Goal: Check status: Check status

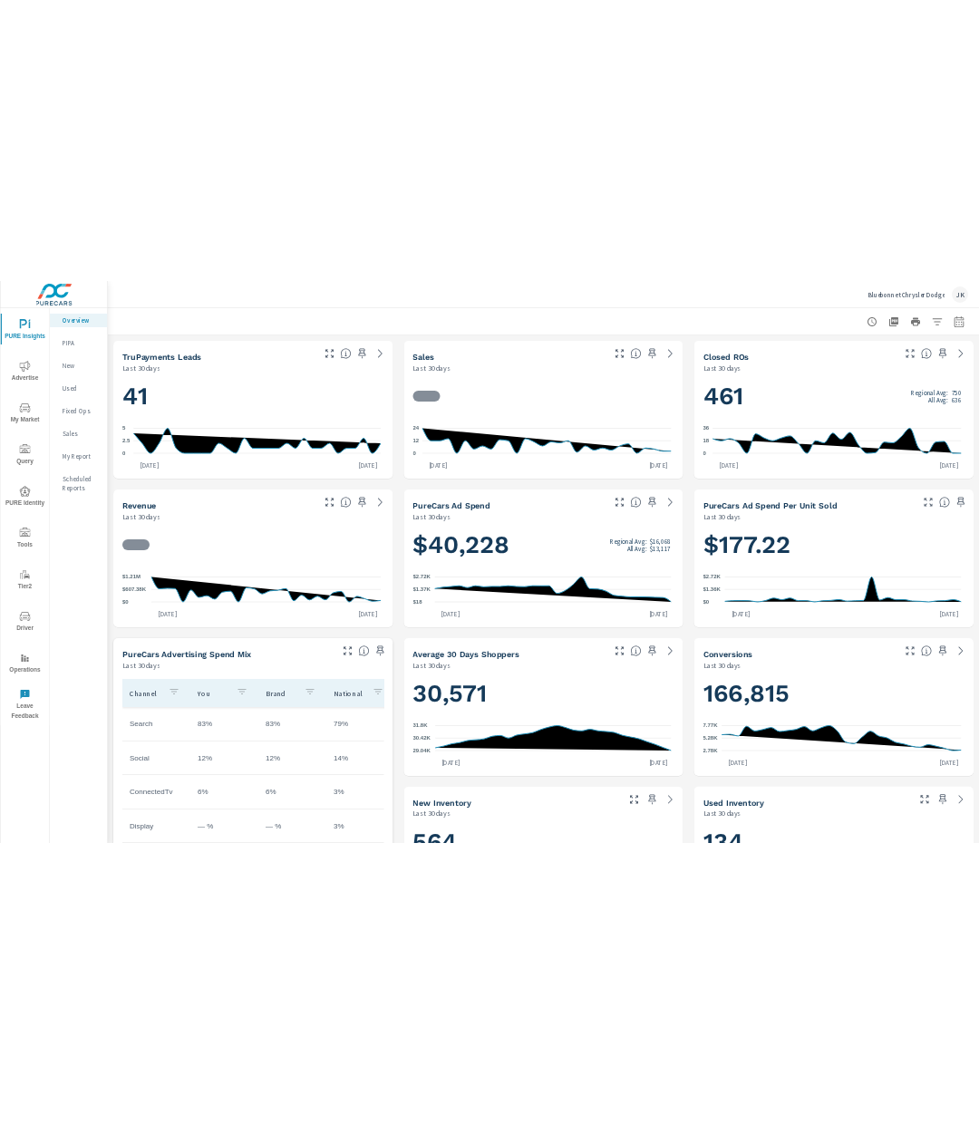
scroll to position [1, 0]
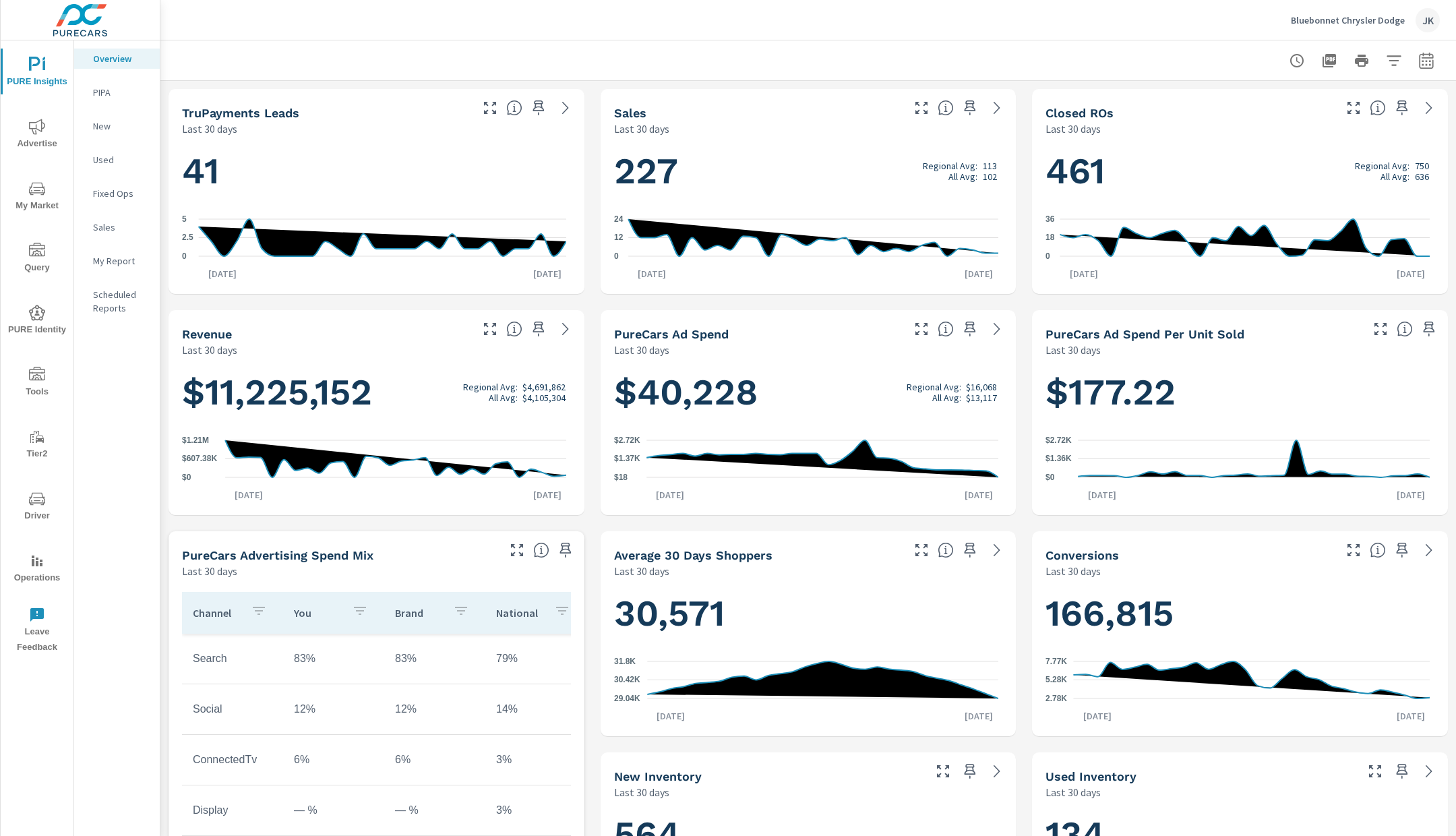
click at [104, 90] on p "PIPA" at bounding box center [120, 92] width 56 height 13
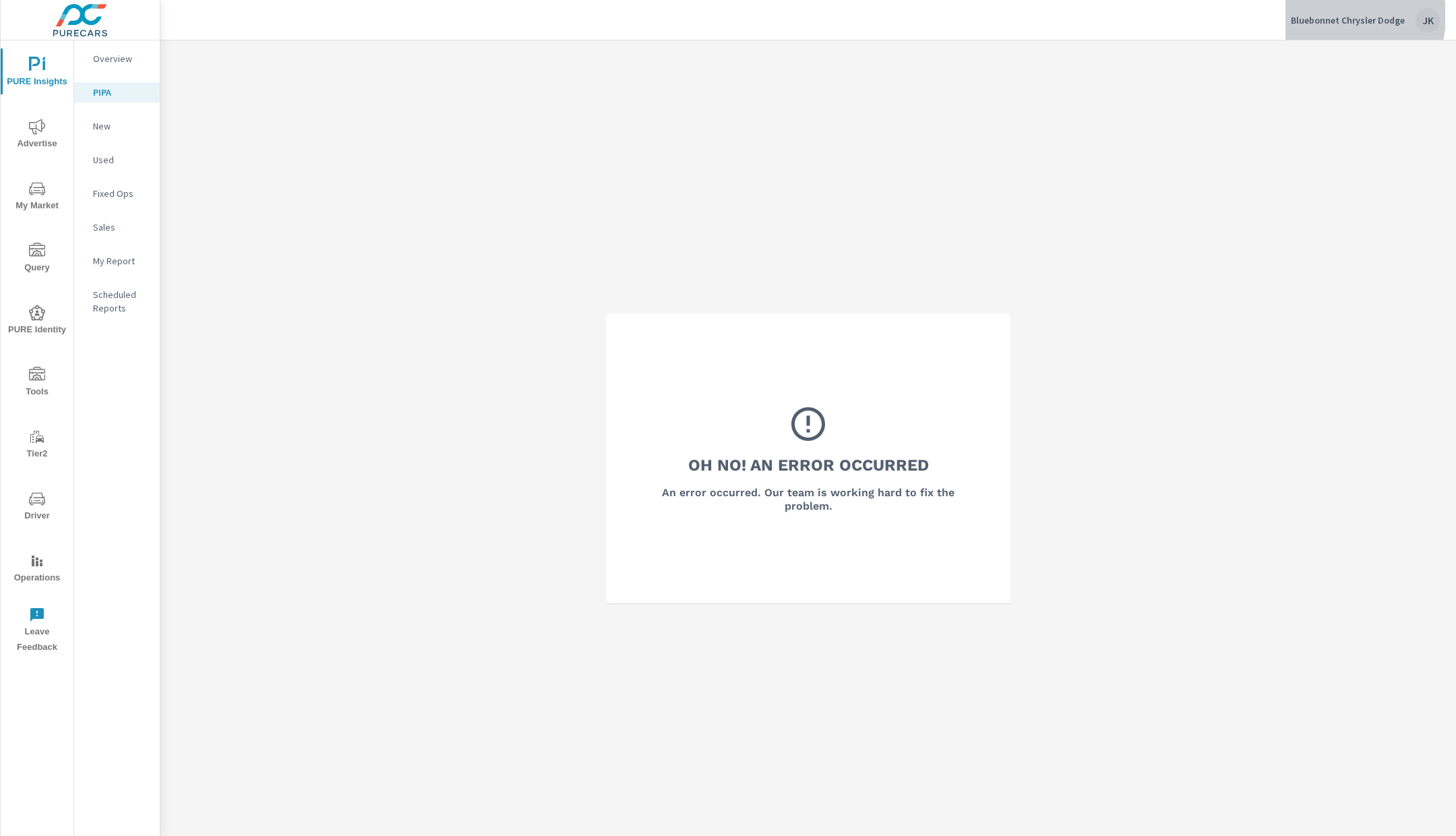
click at [1335, 16] on p "Bluebonnet Chrysler Dodge" at bounding box center [1347, 20] width 114 height 12
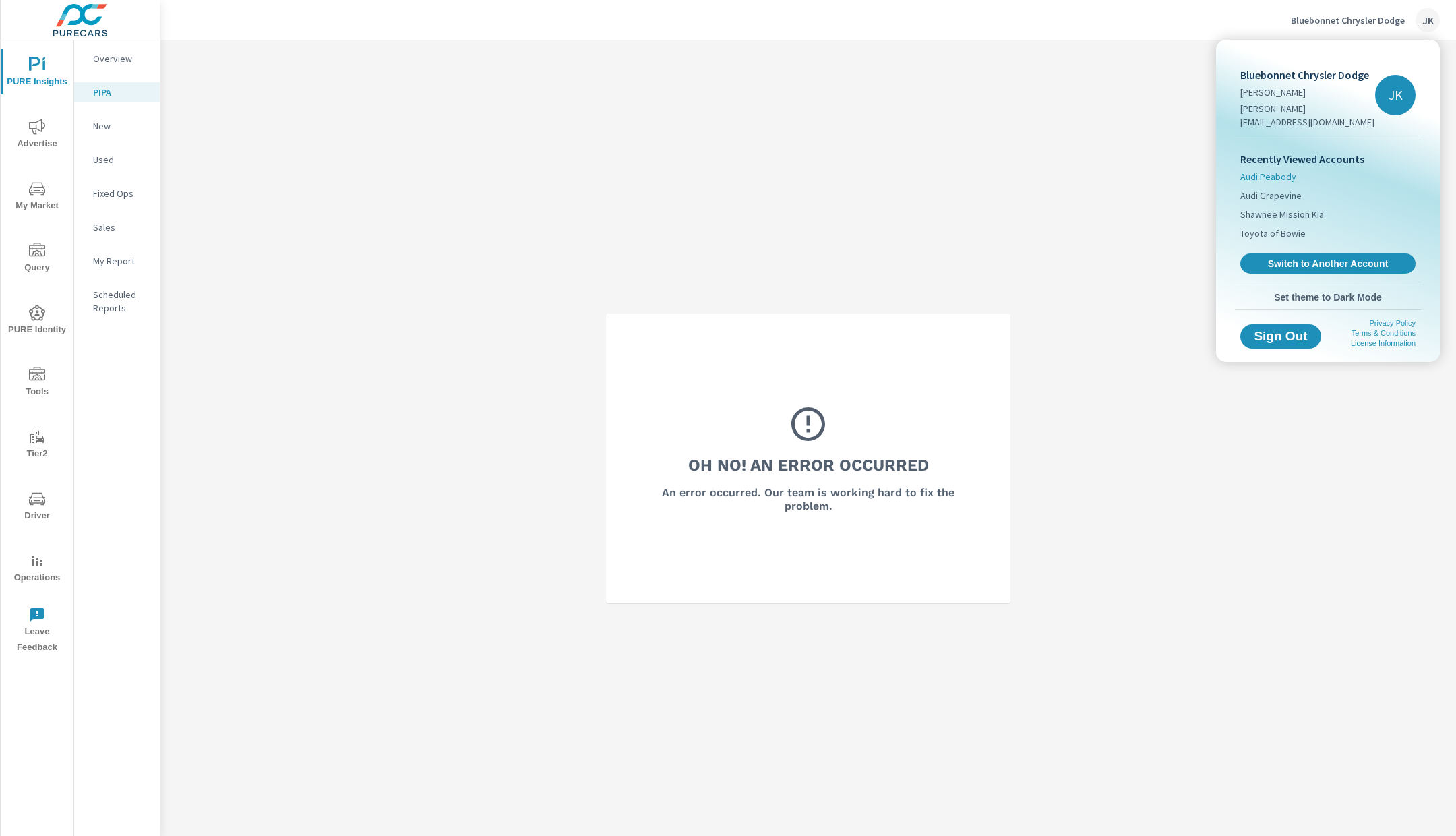
click at [1292, 170] on span "Audi Peabody" at bounding box center [1268, 176] width 56 height 13
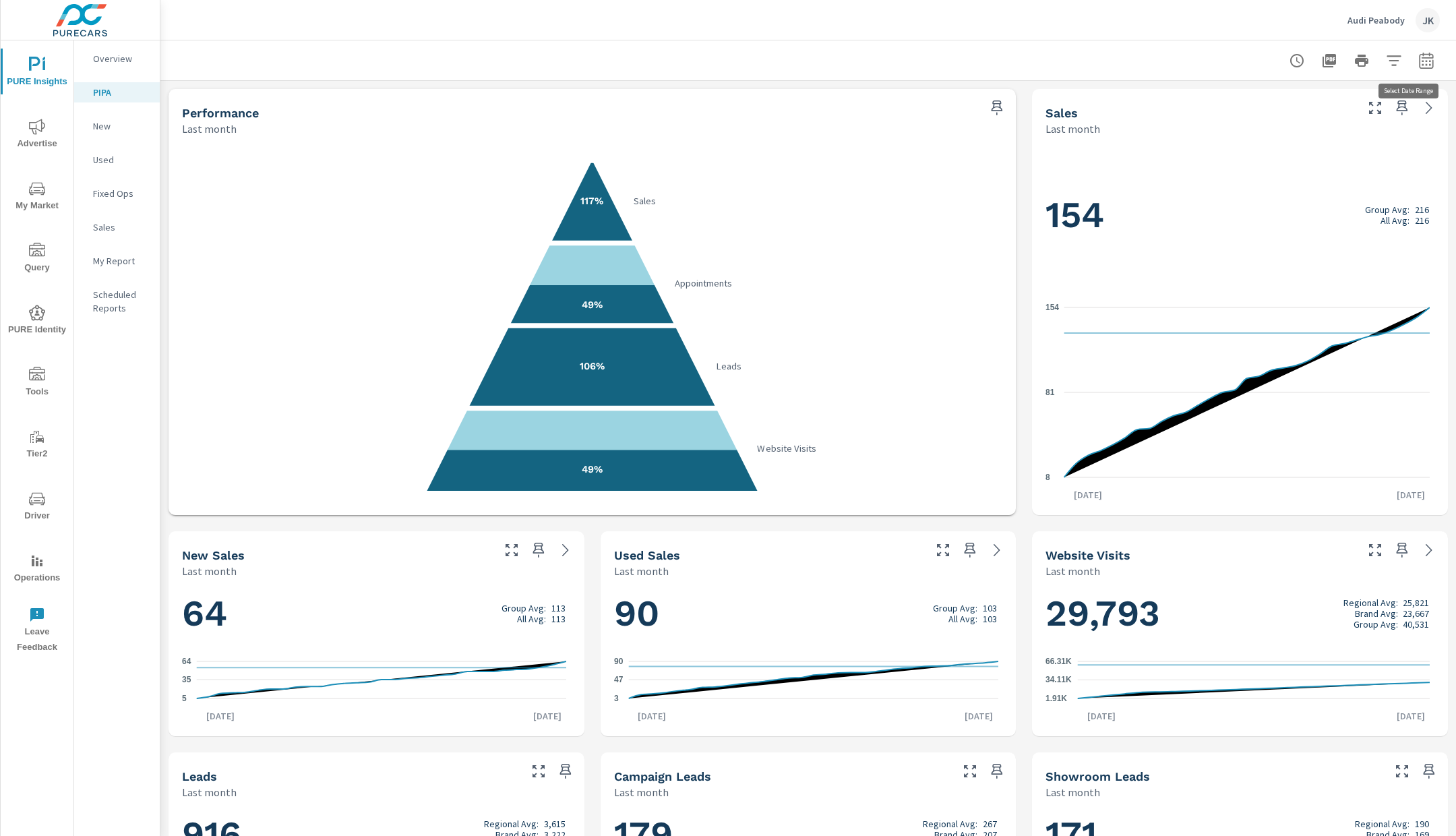
click at [1418, 62] on icon "button" at bounding box center [1426, 61] width 16 height 16
click at [1365, 110] on select "Custom Yesterday Last week Last 7 days Last 14 days Last 30 days Last 45 days L…" at bounding box center [1305, 118] width 135 height 27
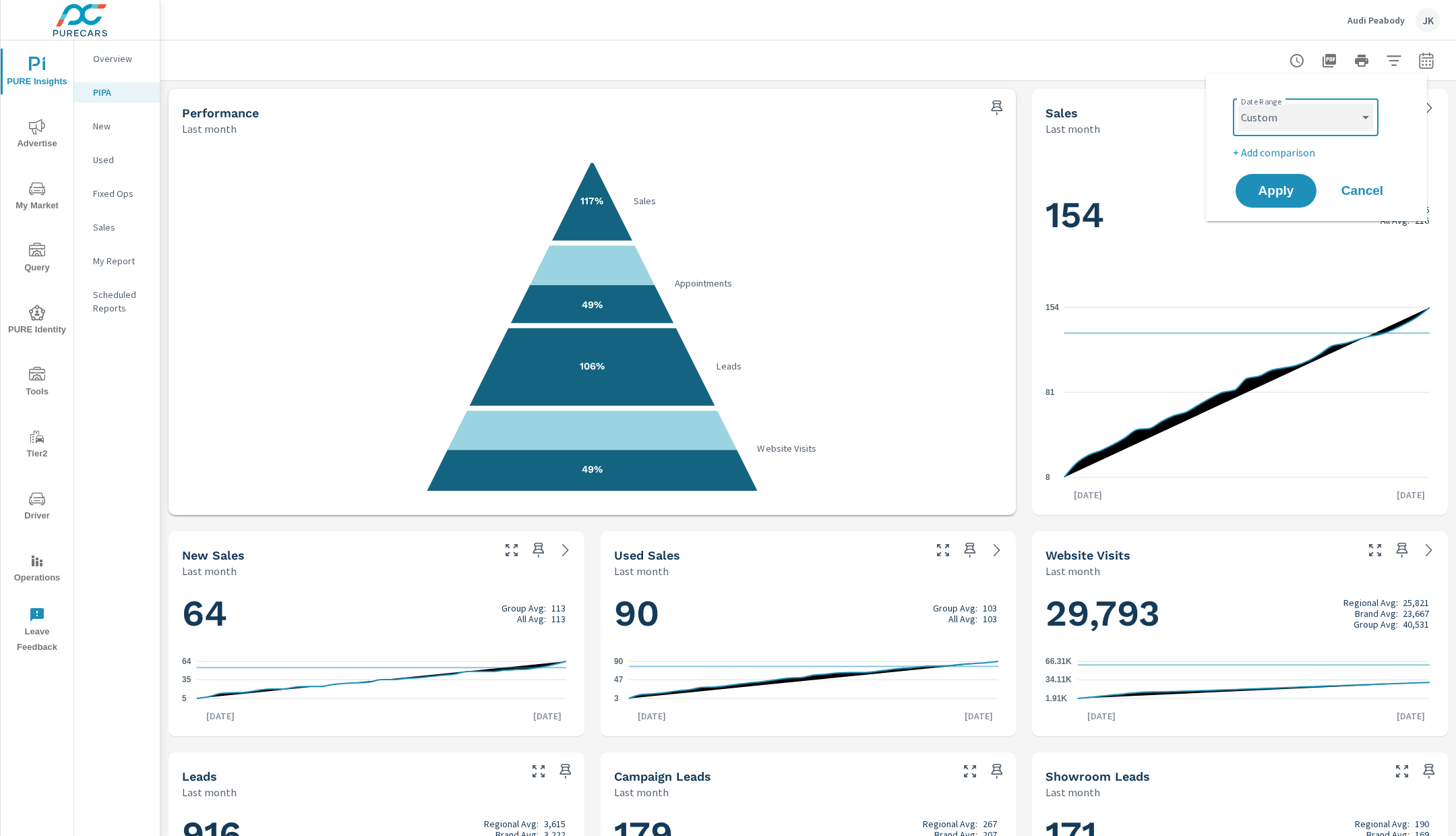
click at [1238, 104] on select "Custom Yesterday Last week Last 7 days Last 14 days Last 30 days Last 45 days L…" at bounding box center [1305, 118] width 135 height 27
select select "custom"
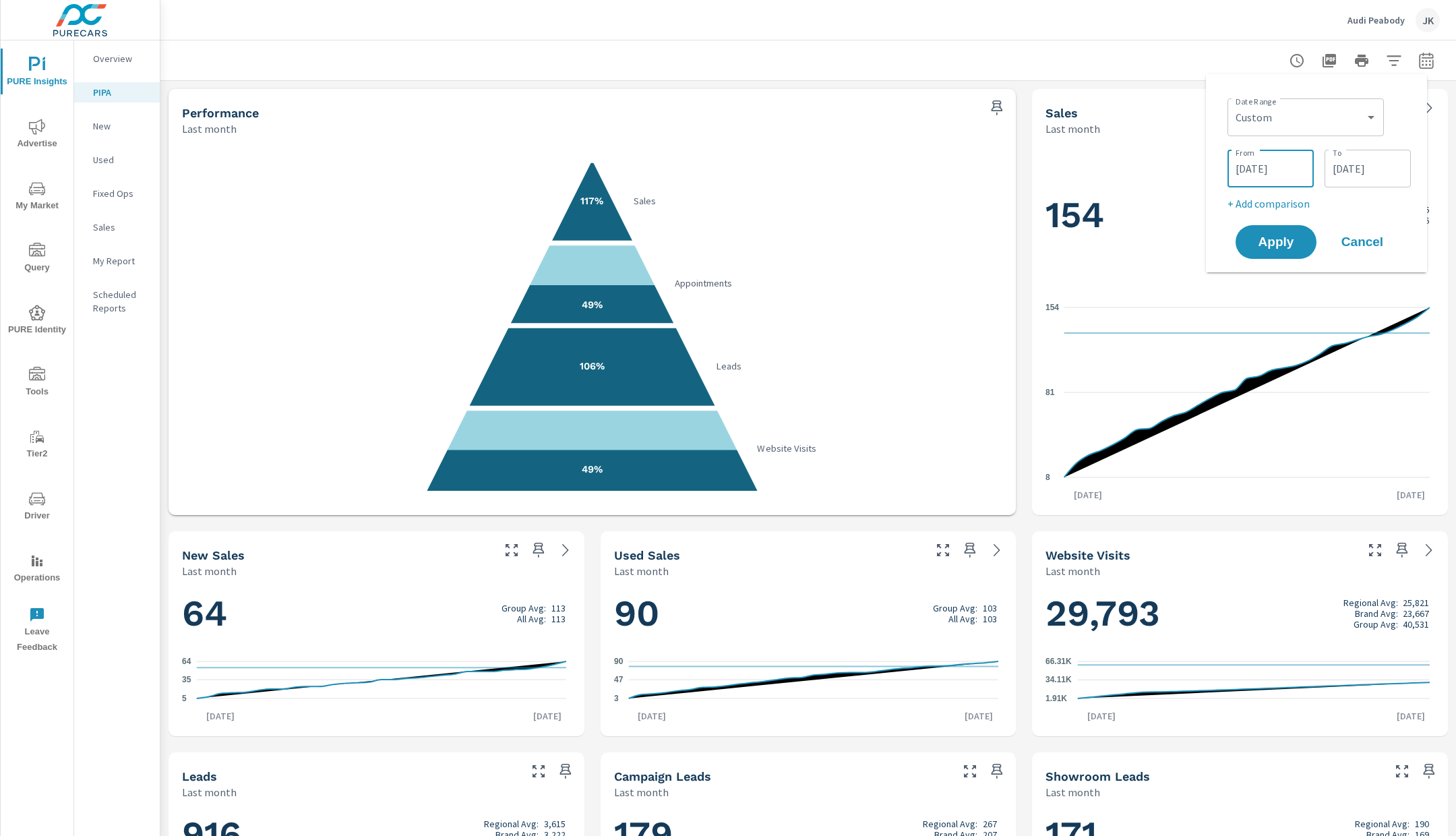
click at [1298, 173] on input "08/01/2025" at bounding box center [1271, 168] width 76 height 27
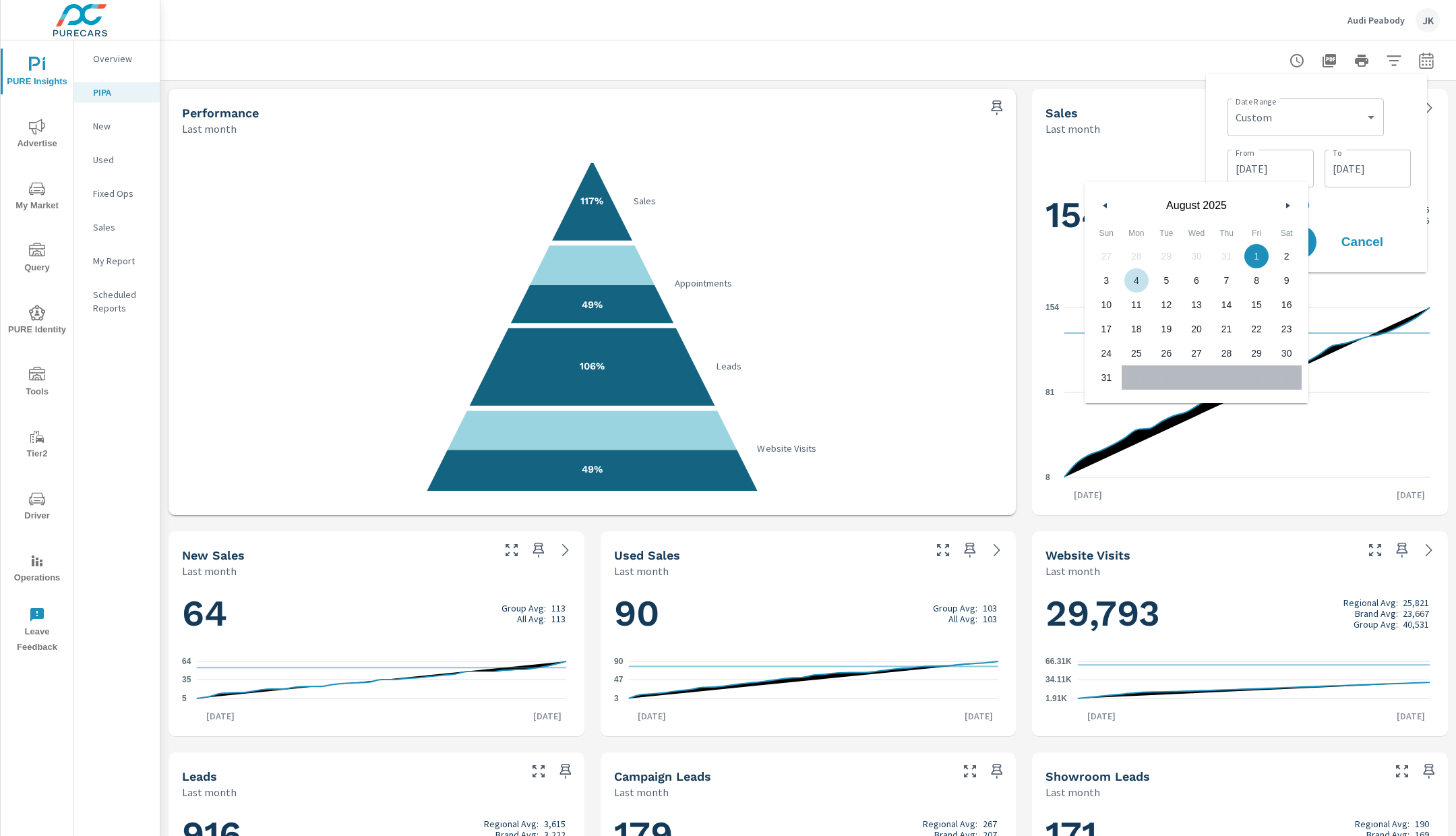
click at [1292, 198] on button "button" at bounding box center [1287, 206] width 16 height 16
click at [1286, 207] on icon "button" at bounding box center [1289, 205] width 7 height 5
click at [1289, 202] on button "button" at bounding box center [1287, 206] width 16 height 16
click at [1363, 162] on input "08/31/2025" at bounding box center [1368, 168] width 76 height 27
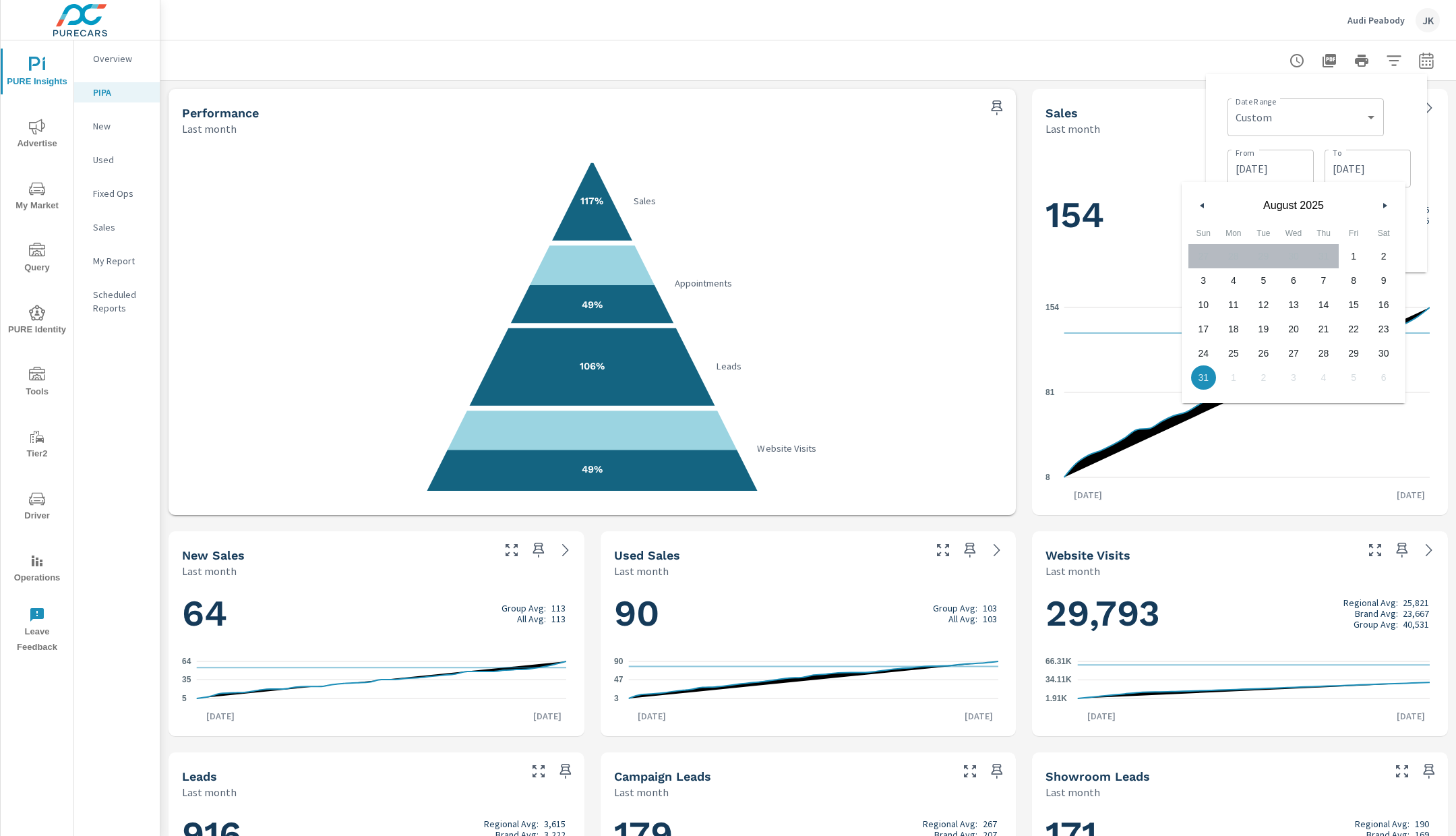
click at [1385, 202] on button "button" at bounding box center [1385, 206] width 16 height 16
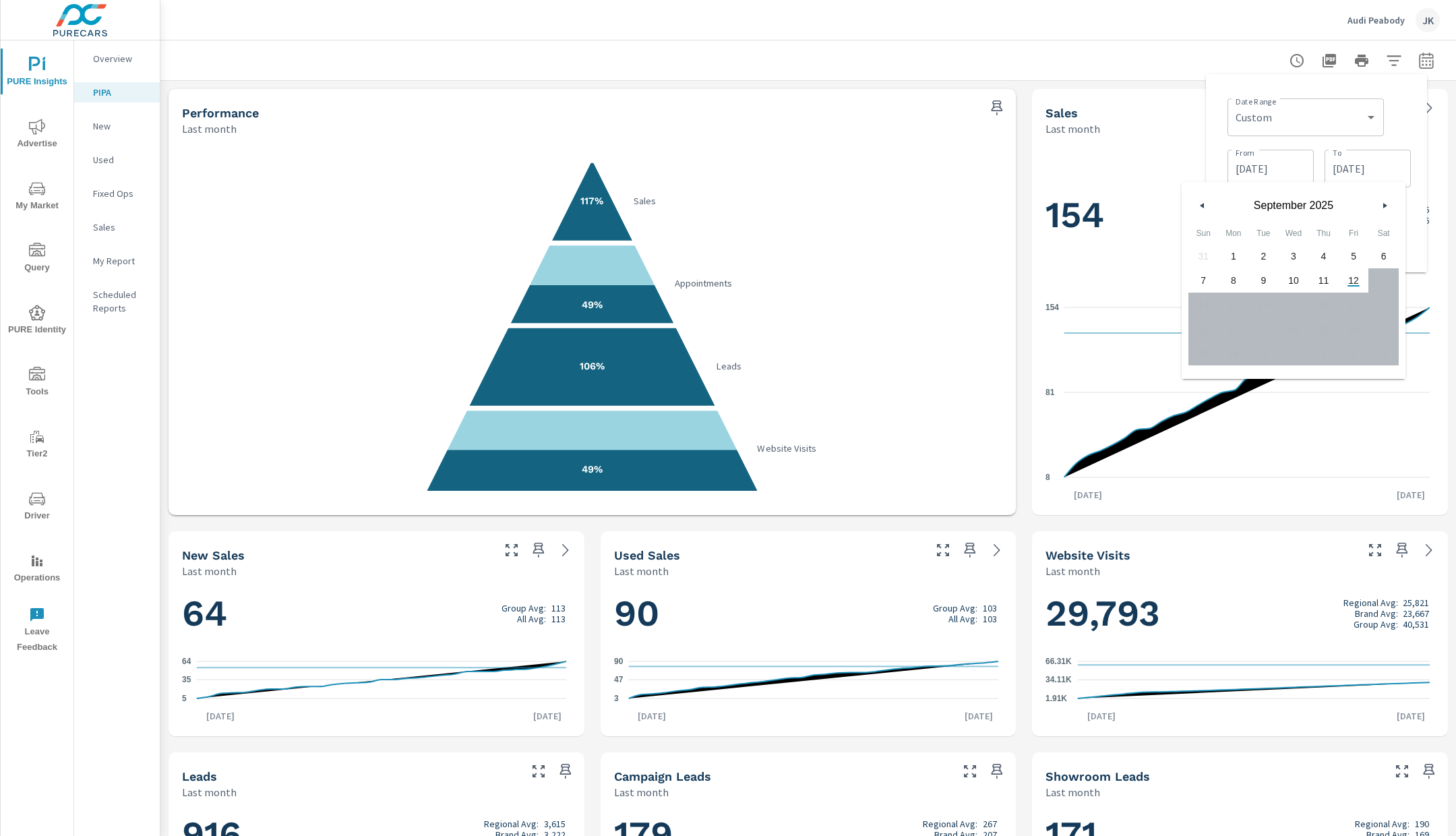
click at [1328, 283] on span "11" at bounding box center [1323, 280] width 30 height 18
type input "09/11/2025"
click at [1297, 176] on input "08/01/2025" at bounding box center [1271, 168] width 76 height 27
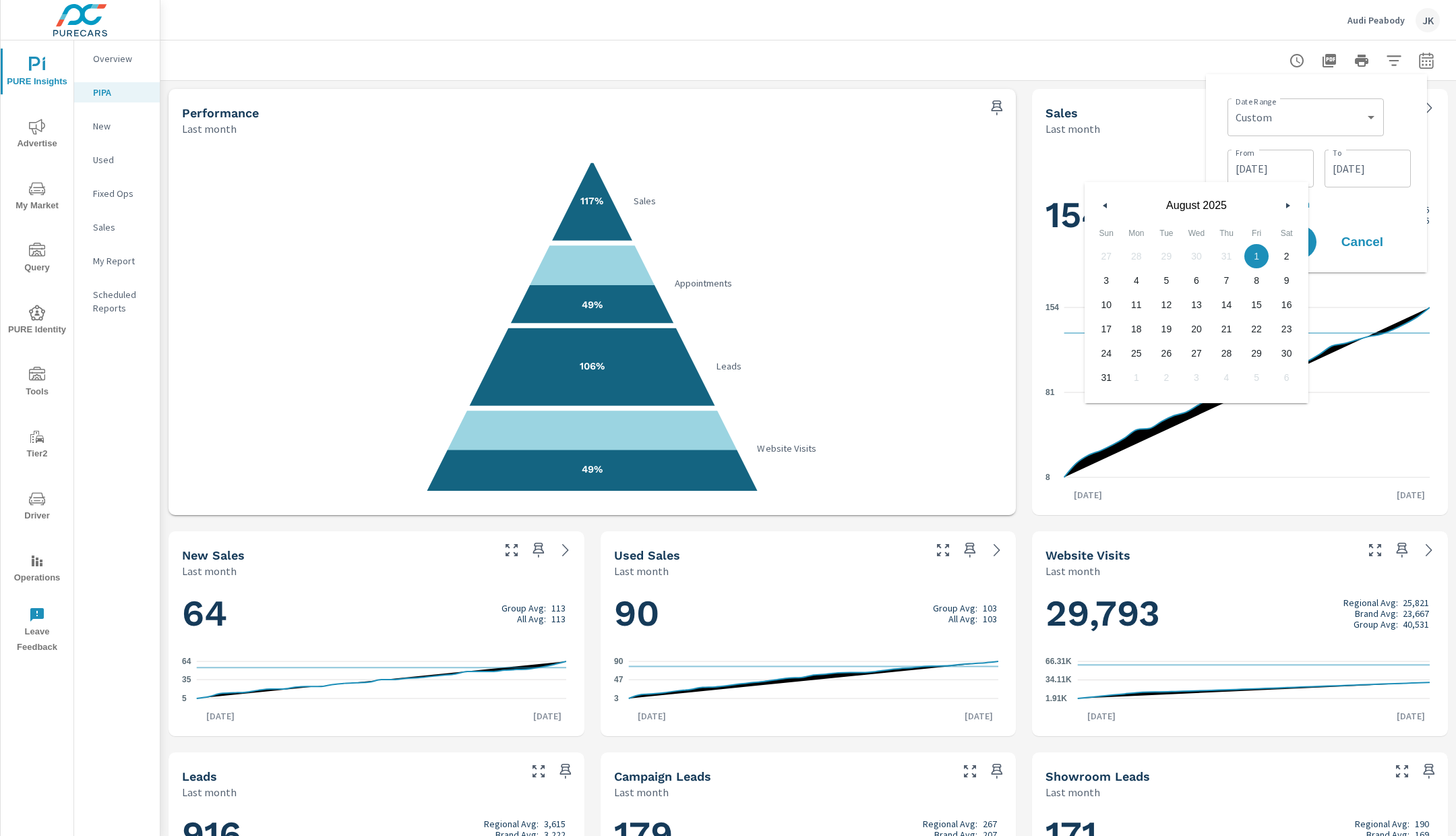
click at [1288, 205] on icon "button" at bounding box center [1289, 205] width 7 height 5
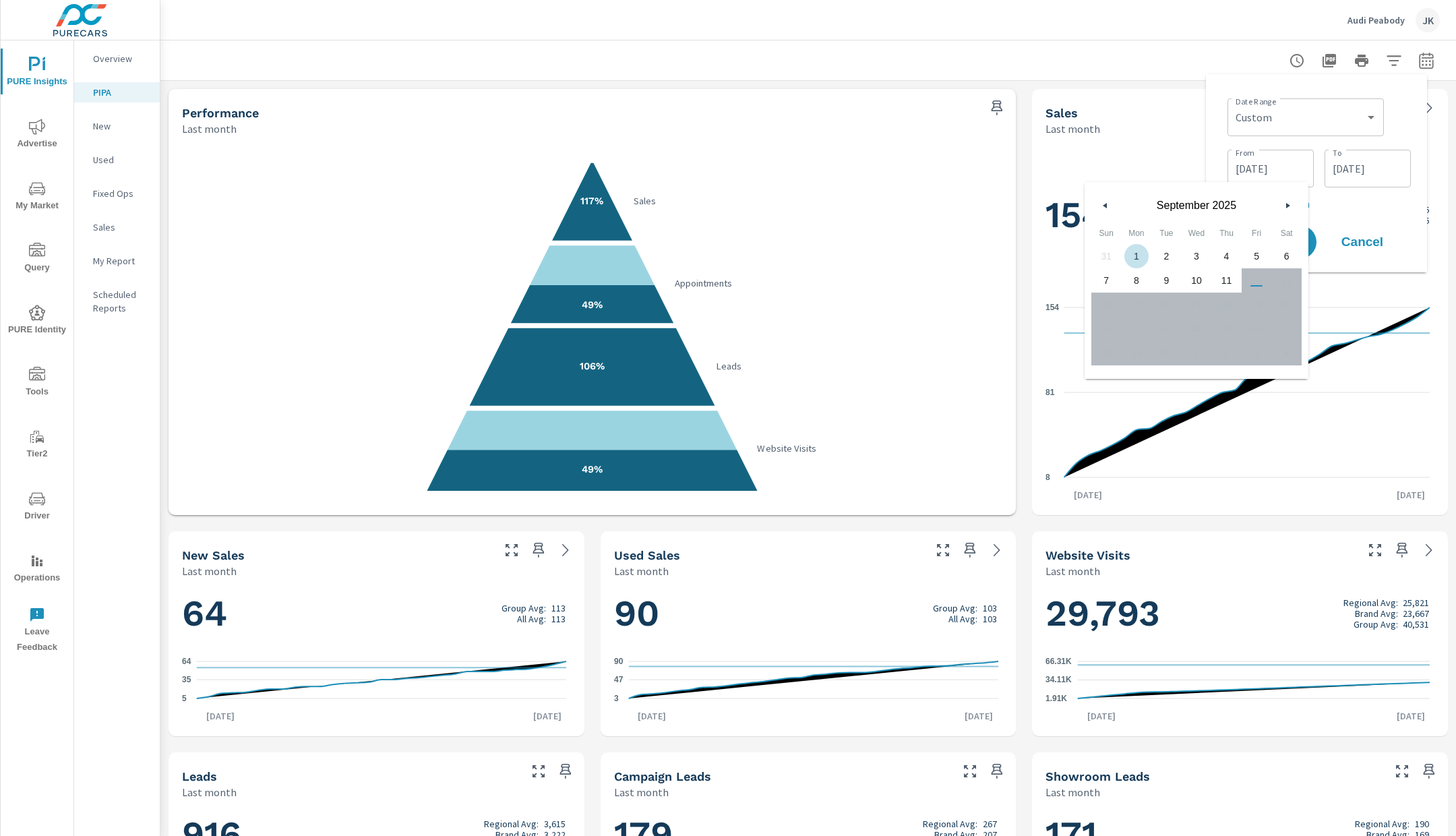
click at [1132, 255] on span "1" at bounding box center [1136, 257] width 30 height 18
type input "09/01/2025"
click at [1388, 205] on p "+ Add comparison" at bounding box center [1318, 204] width 184 height 16
select select "Previous period"
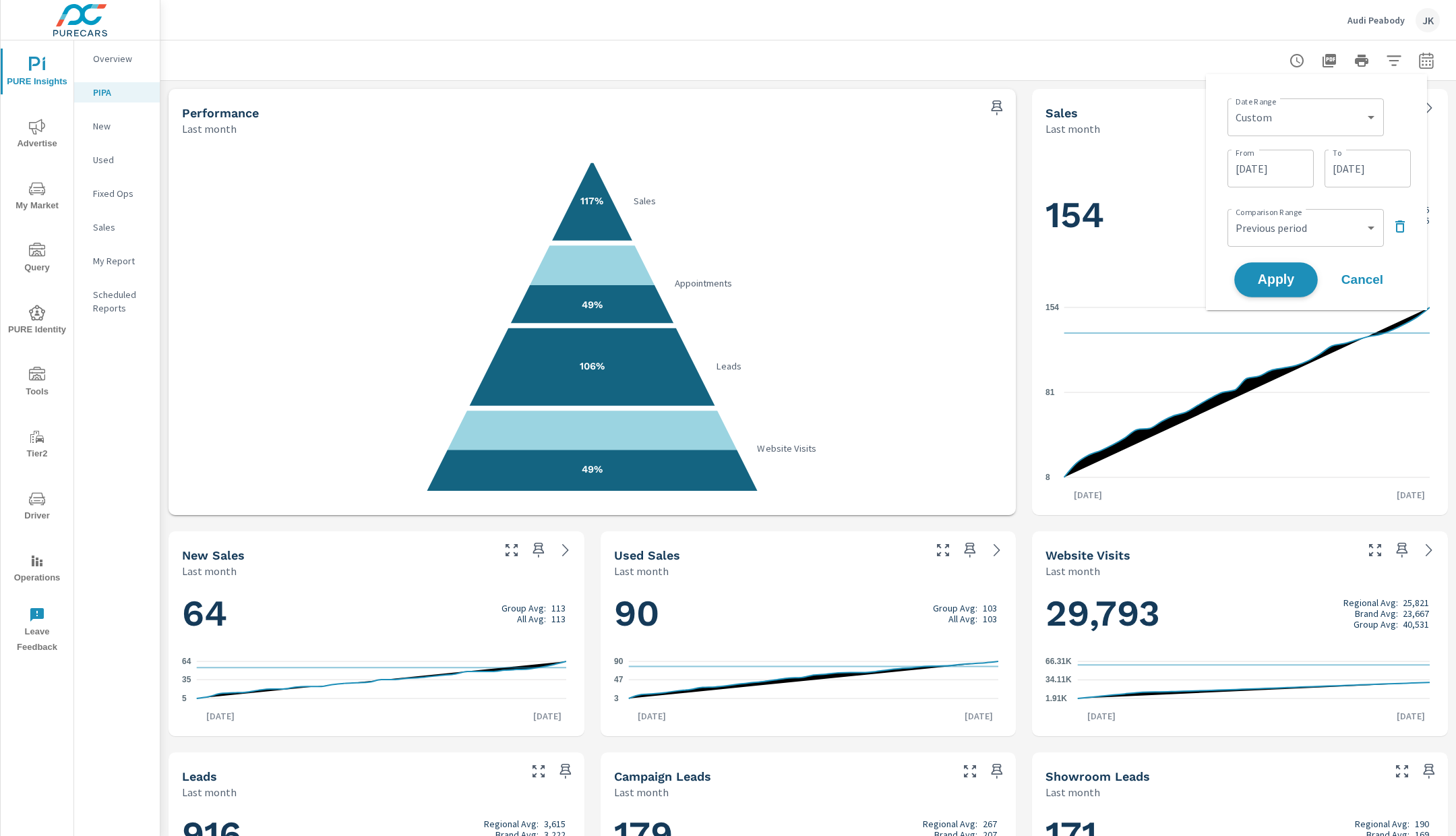
click at [1295, 283] on span "Apply" at bounding box center [1276, 280] width 55 height 13
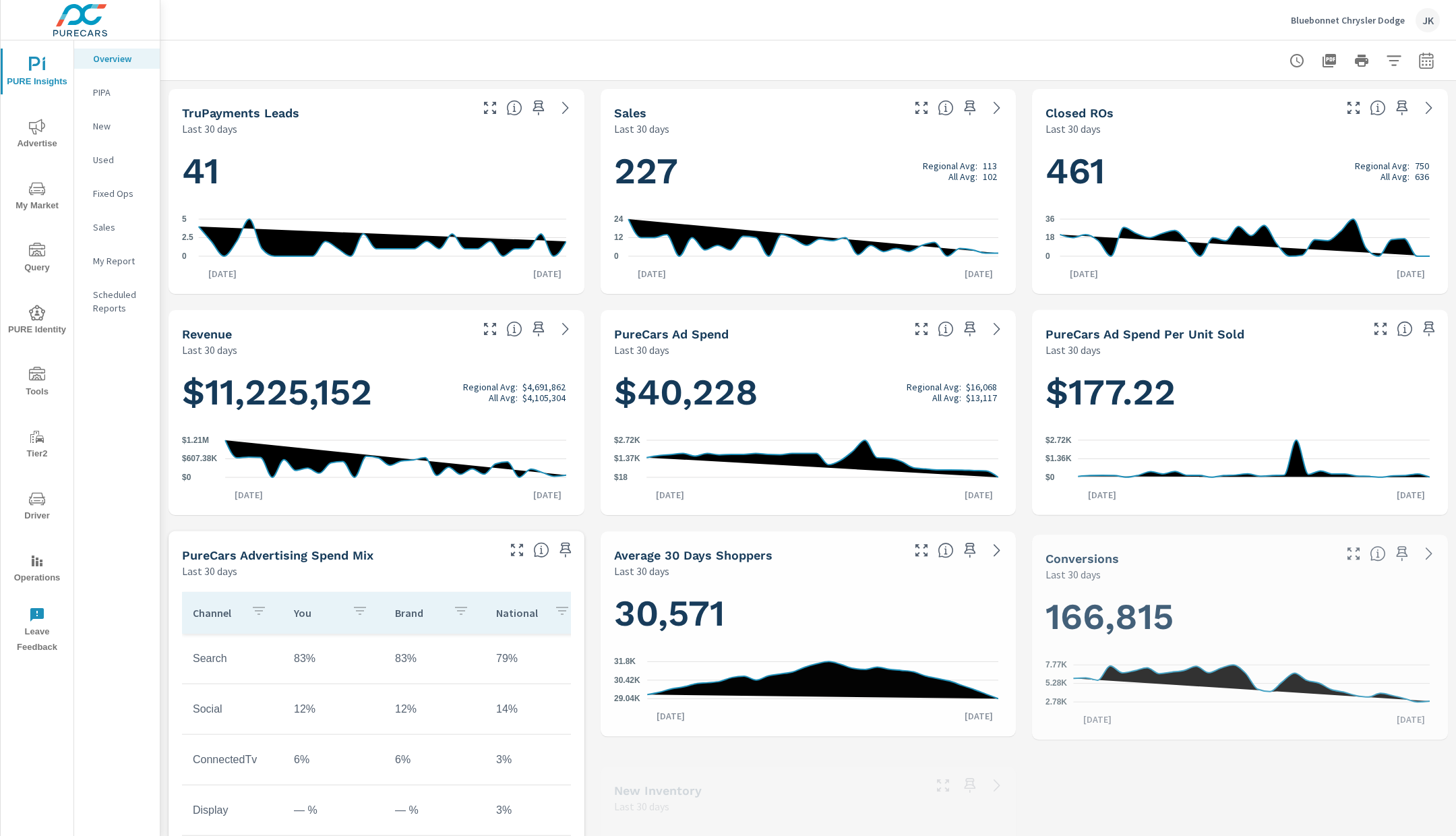
scroll to position [1, 0]
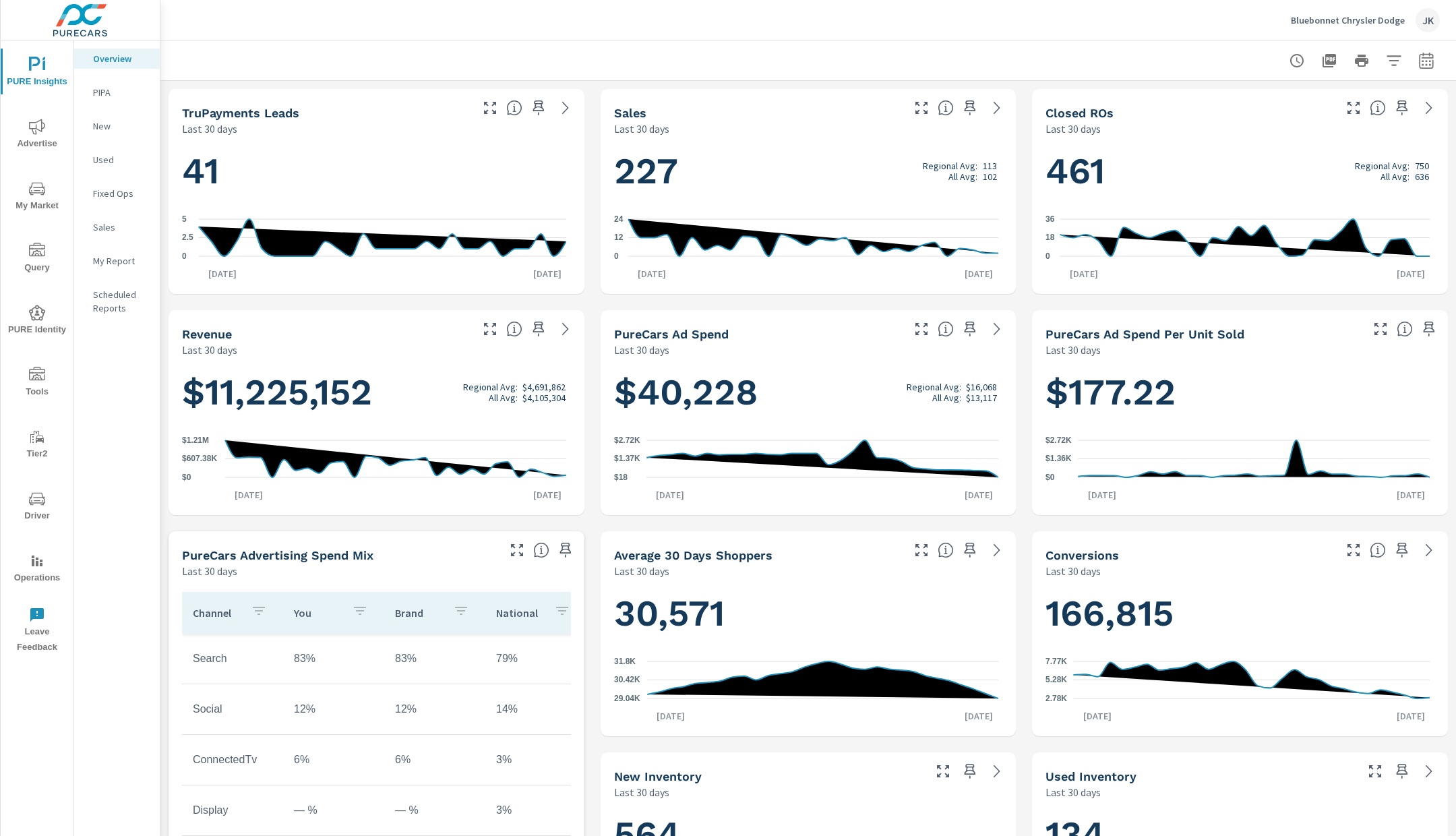
drag, startPoint x: 36, startPoint y: 264, endPoint x: 45, endPoint y: 273, distance: 12.7
click at [36, 264] on span "Query" at bounding box center [36, 259] width 65 height 33
